Goal: Find specific page/section: Find specific page/section

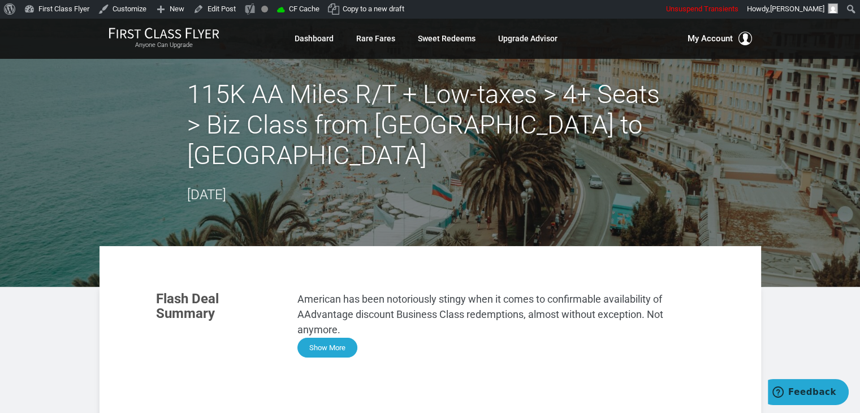
click at [322, 338] on button "Show More" at bounding box center [327, 348] width 60 height 20
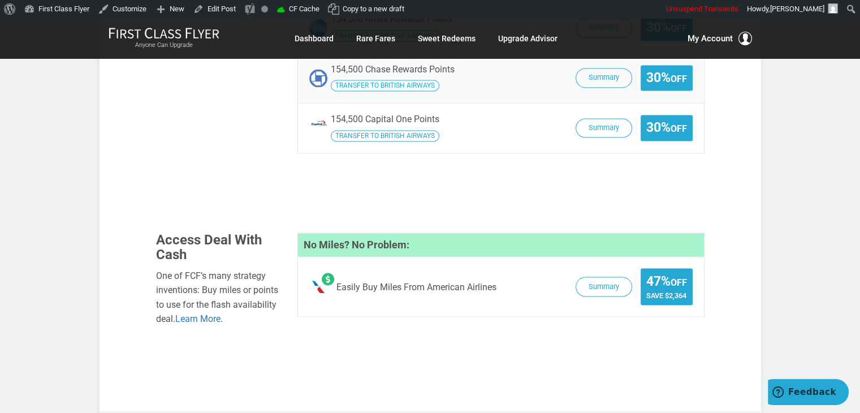
scroll to position [1890, 0]
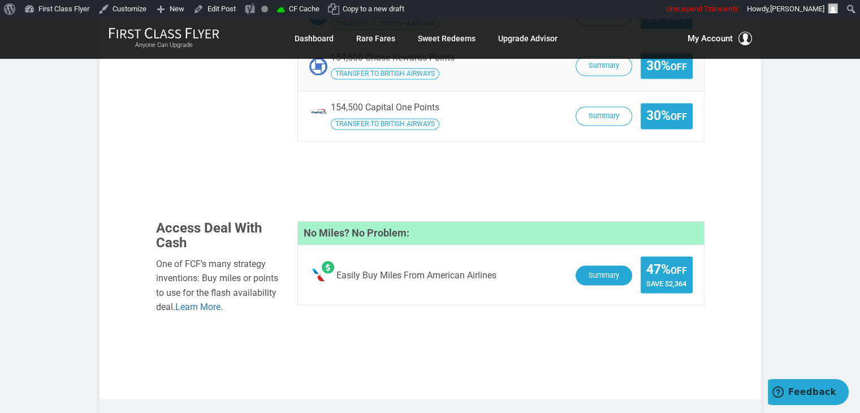
click at [596, 265] on button "Summary" at bounding box center [604, 275] width 57 height 20
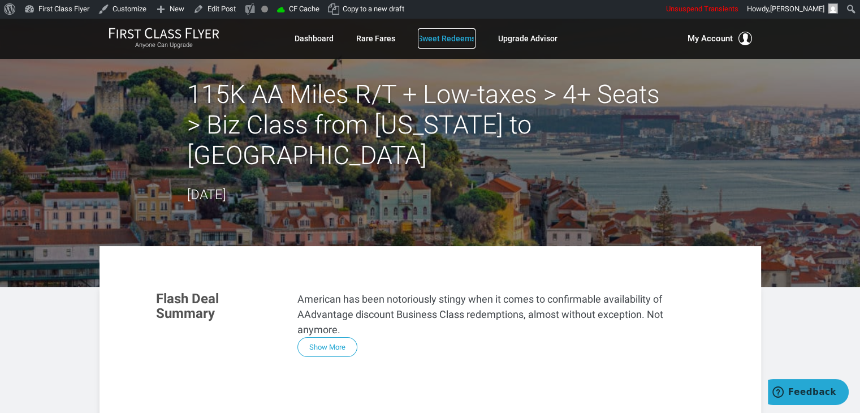
click at [456, 41] on link "Sweet Redeems" at bounding box center [447, 38] width 58 height 20
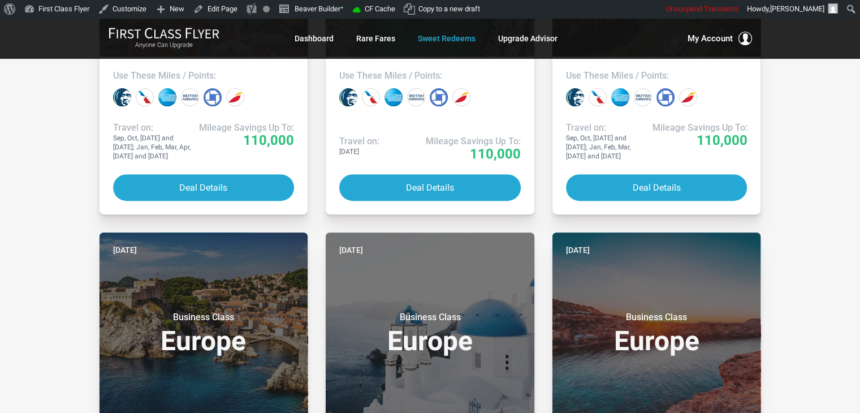
scroll to position [471, 0]
